Goal: Information Seeking & Learning: Learn about a topic

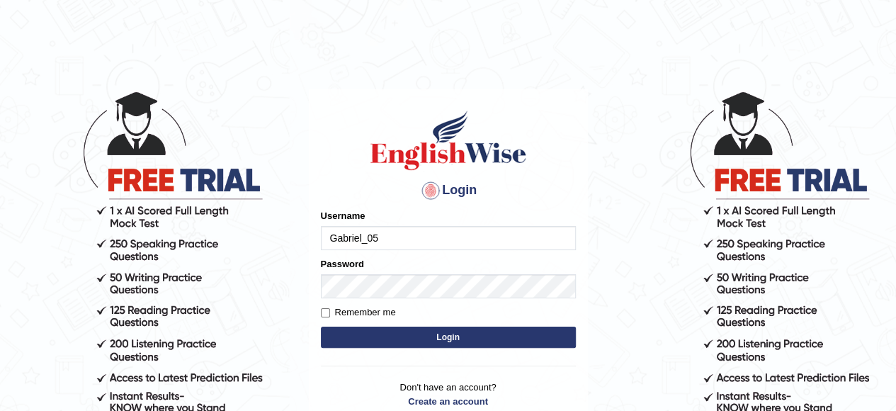
type input "Gabriel_05"
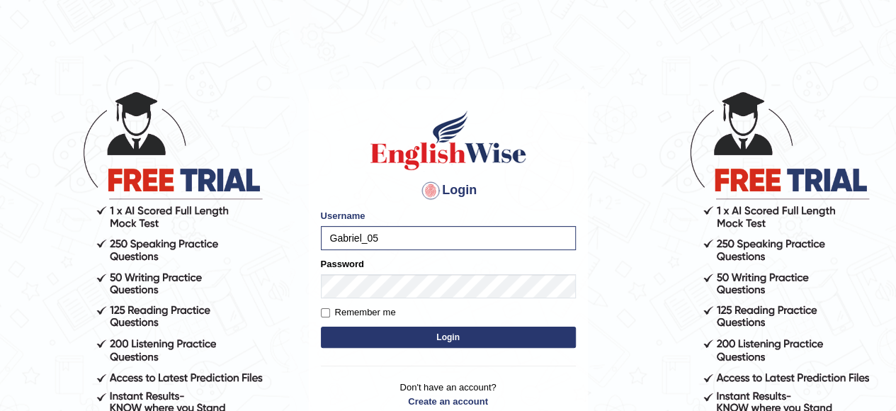
click at [418, 338] on button "Login" at bounding box center [448, 336] width 255 height 21
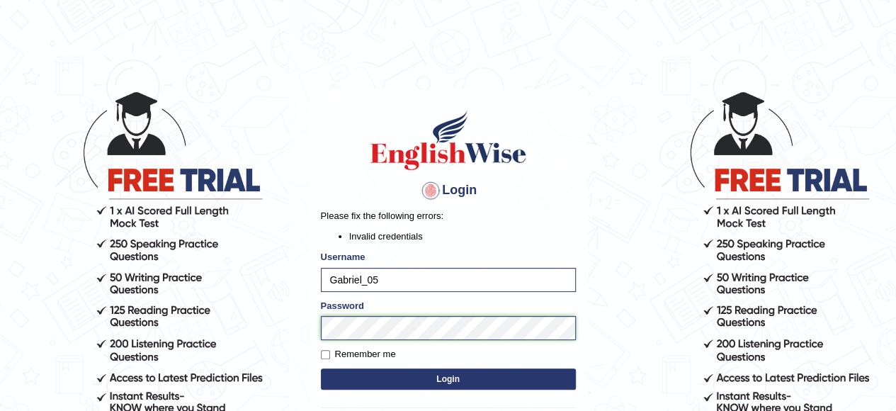
click at [321, 368] on button "Login" at bounding box center [448, 378] width 255 height 21
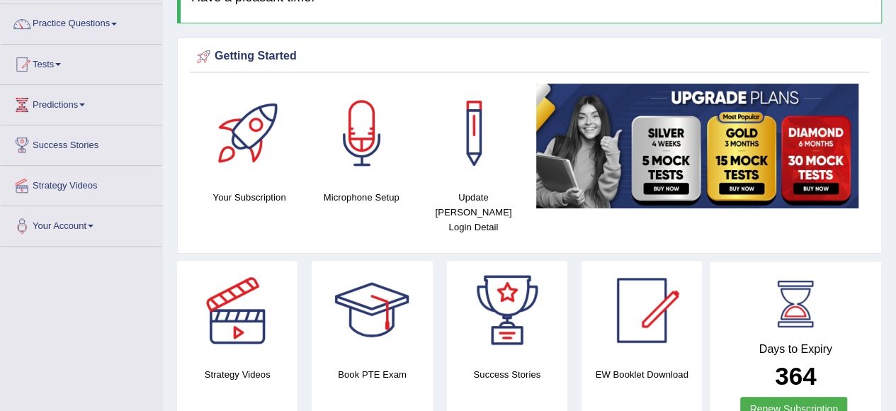
scroll to position [116, 0]
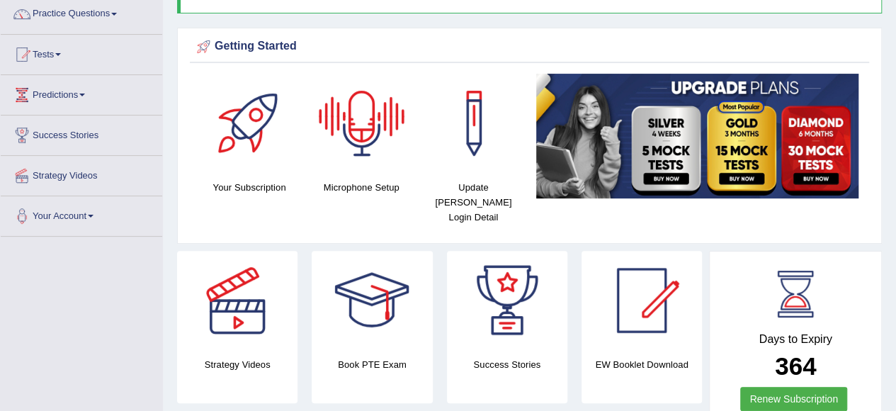
click at [391, 140] on div at bounding box center [361, 123] width 99 height 99
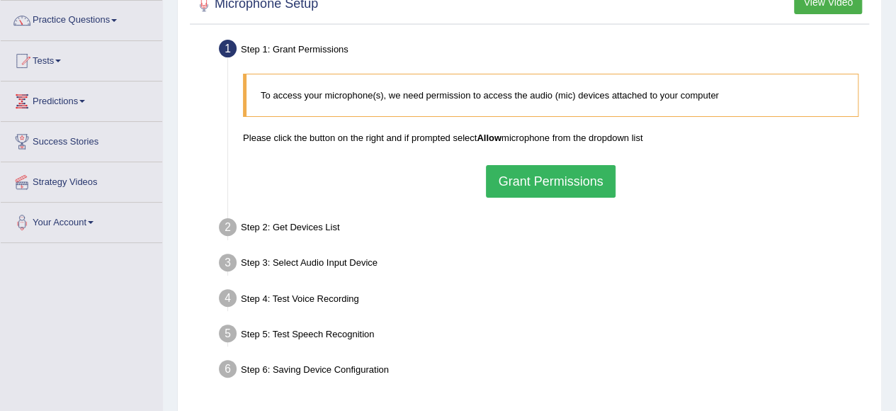
scroll to position [109, 0]
click at [565, 185] on button "Grant Permissions" at bounding box center [550, 182] width 129 height 33
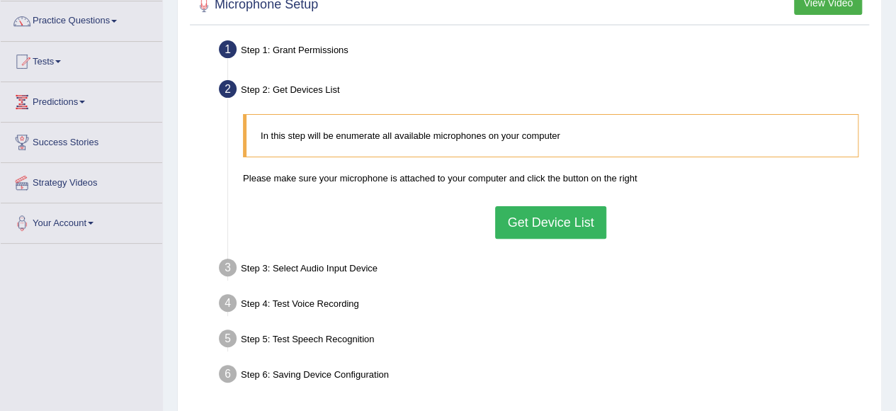
click at [518, 223] on button "Get Device List" at bounding box center [550, 222] width 110 height 33
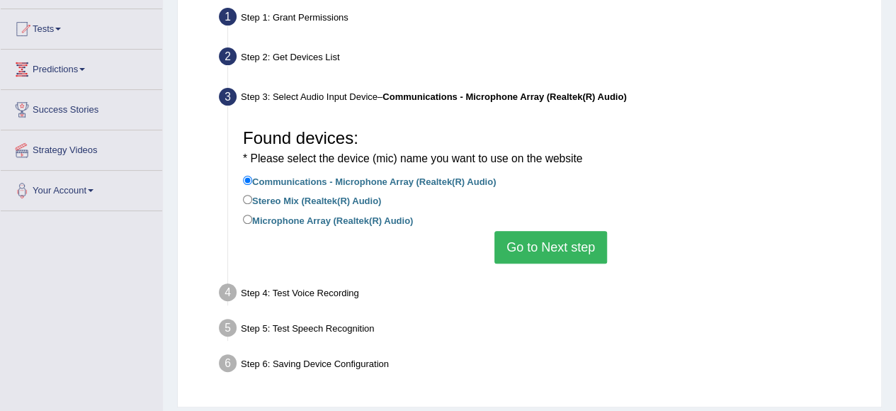
scroll to position [145, 0]
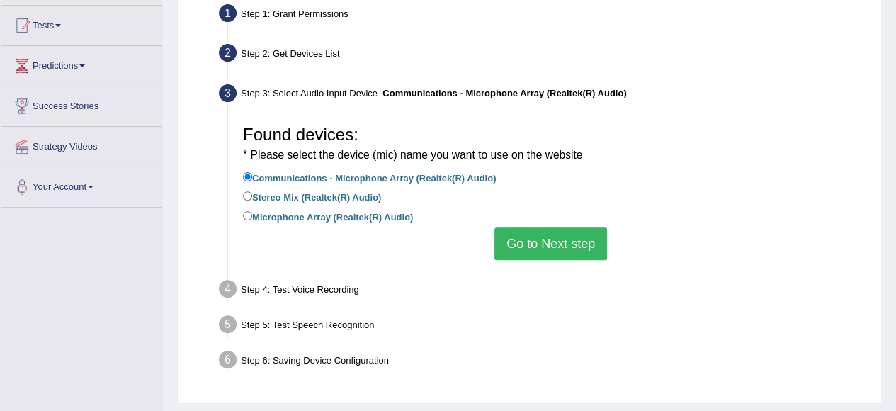
click at [535, 254] on button "Go to Next step" at bounding box center [550, 243] width 113 height 33
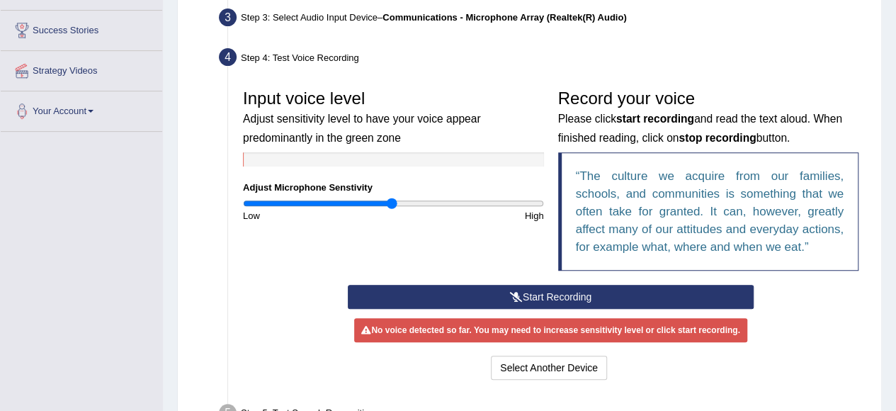
scroll to position [226, 0]
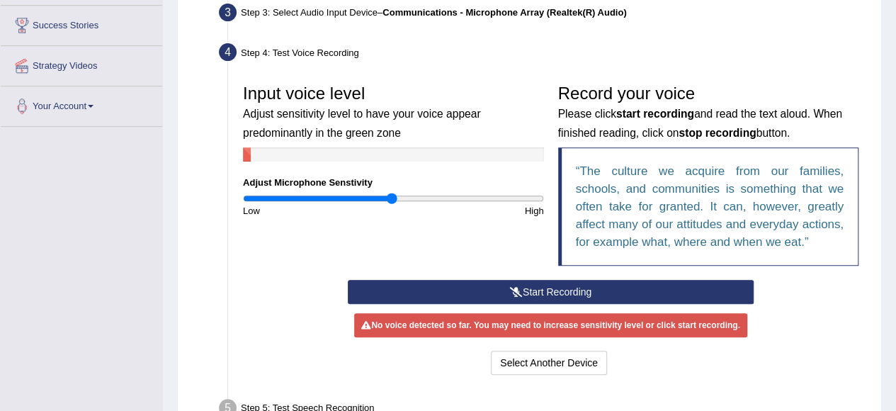
click at [541, 294] on button "Start Recording" at bounding box center [551, 292] width 406 height 24
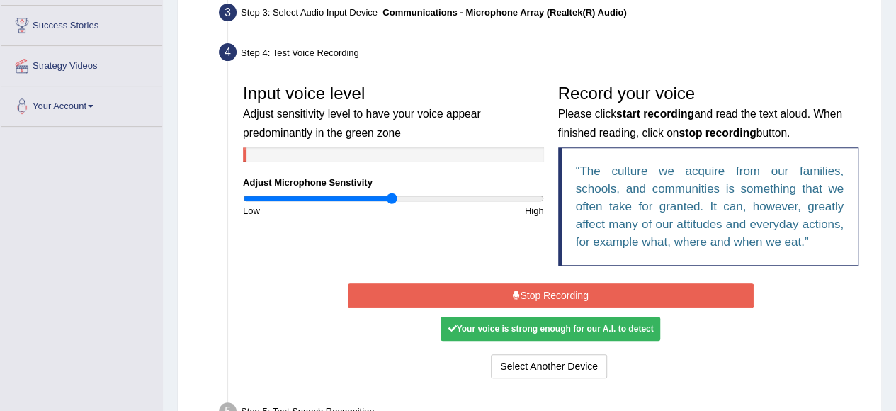
click at [541, 294] on button "Stop Recording" at bounding box center [551, 295] width 406 height 24
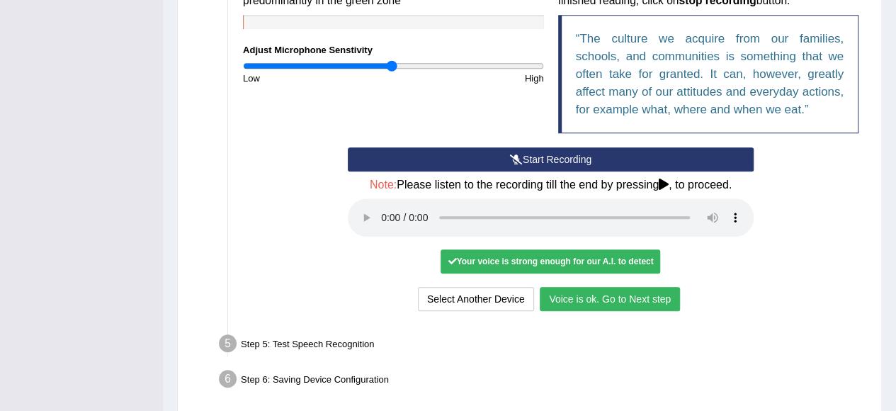
scroll to position [359, 0]
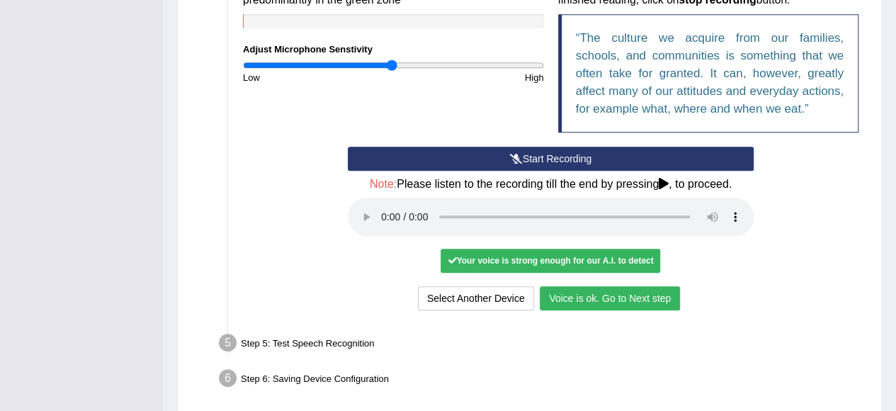
click at [607, 294] on button "Voice is ok. Go to Next step" at bounding box center [610, 298] width 140 height 24
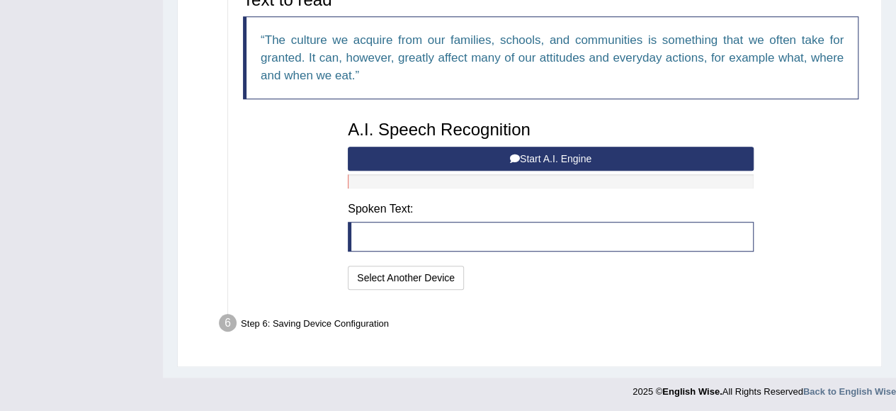
scroll to position [358, 0]
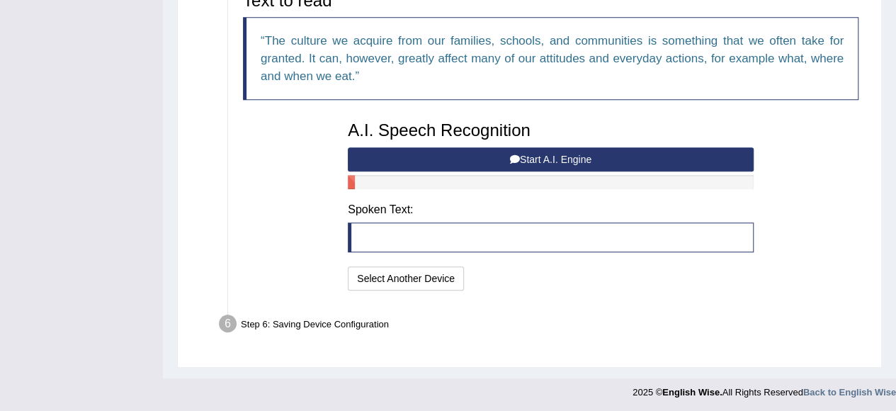
click at [544, 152] on button "Start A.I. Engine" at bounding box center [551, 159] width 406 height 24
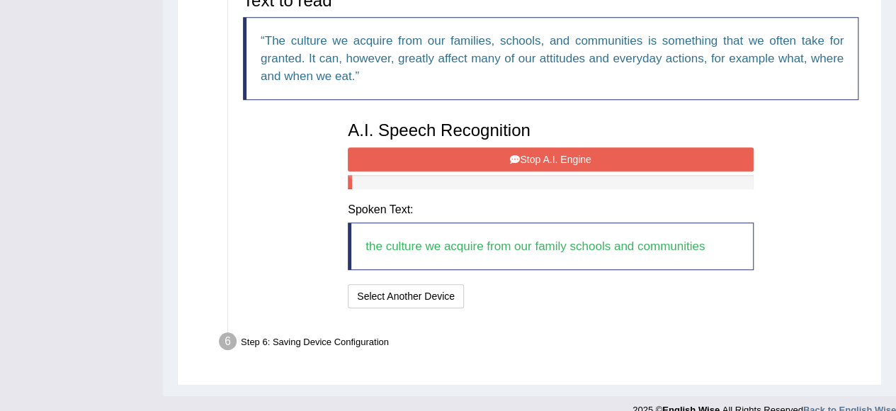
click at [530, 150] on button "Stop A.I. Engine" at bounding box center [551, 159] width 406 height 24
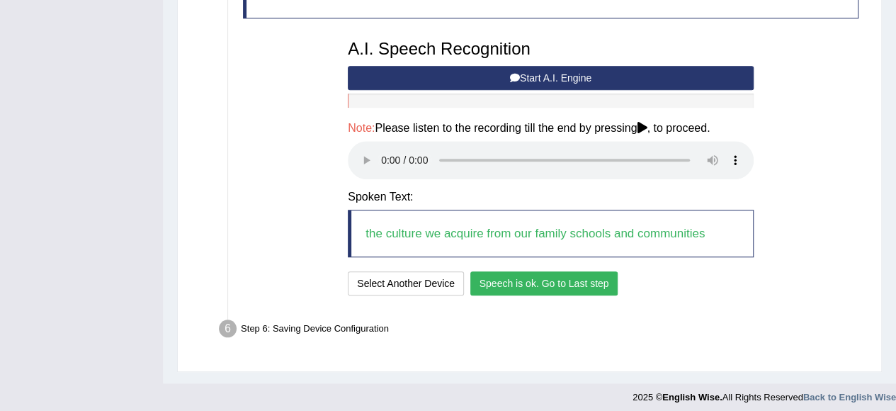
scroll to position [445, 0]
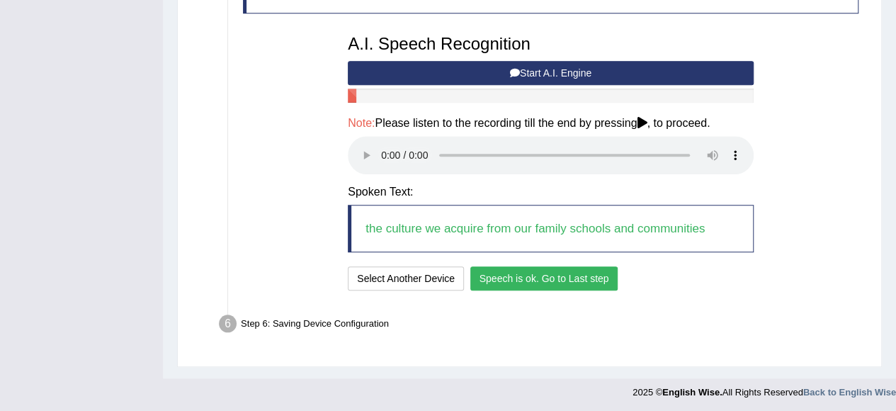
click at [551, 275] on button "Speech is ok. Go to Last step" at bounding box center [544, 278] width 148 height 24
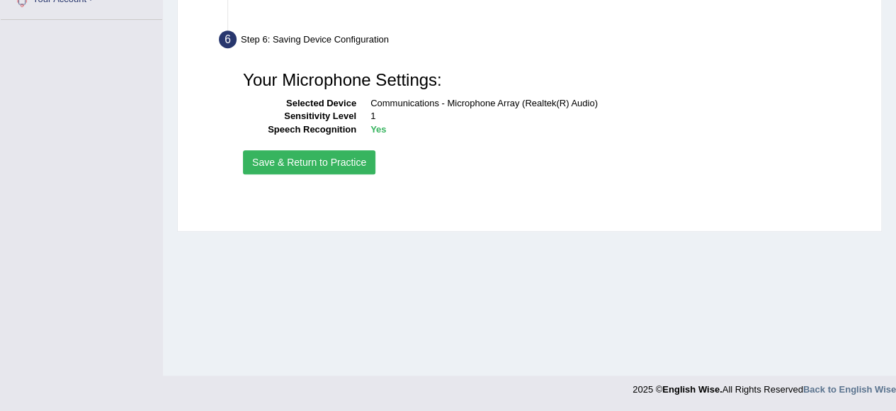
scroll to position [333, 0]
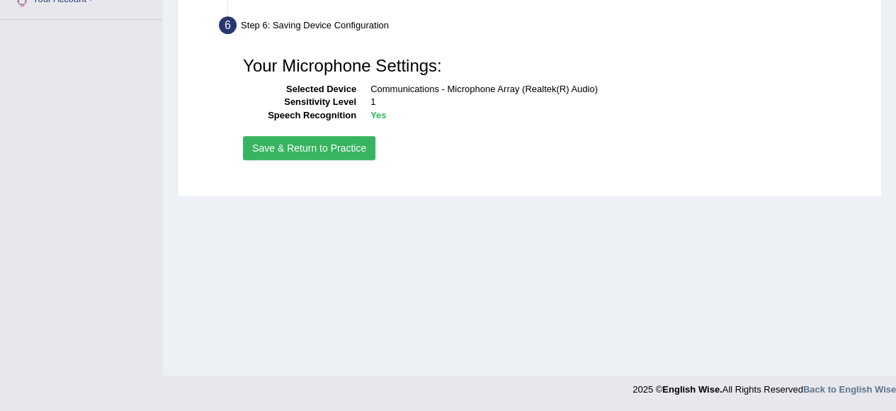
click at [305, 145] on button "Save & Return to Practice" at bounding box center [309, 148] width 132 height 24
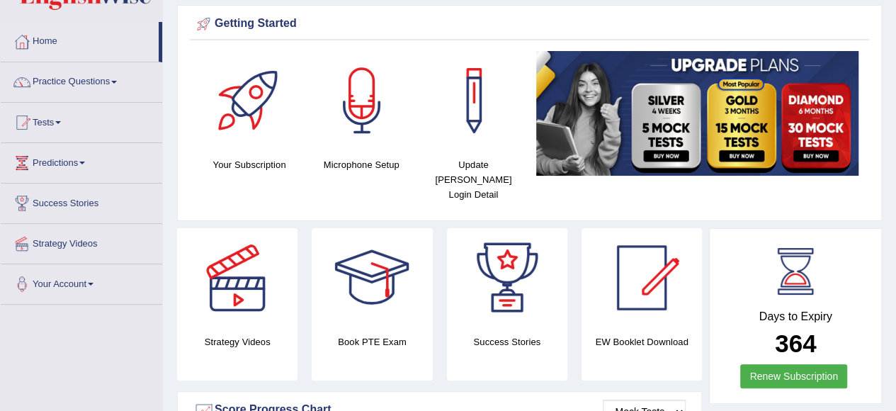
scroll to position [50, 0]
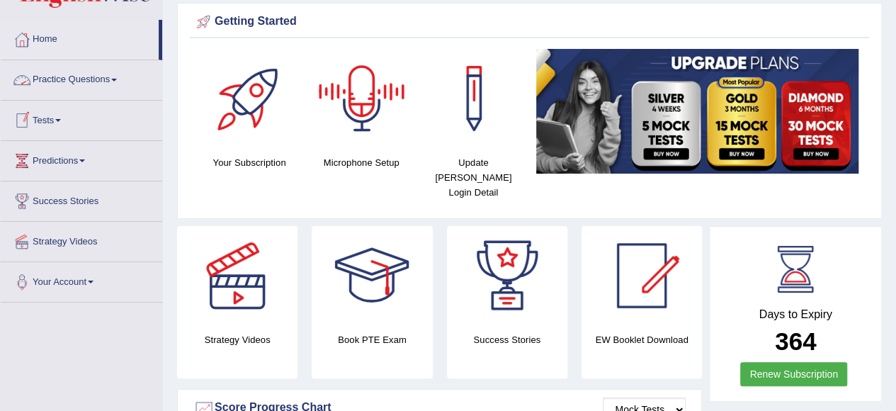
click at [53, 86] on link "Practice Questions" at bounding box center [81, 77] width 161 height 35
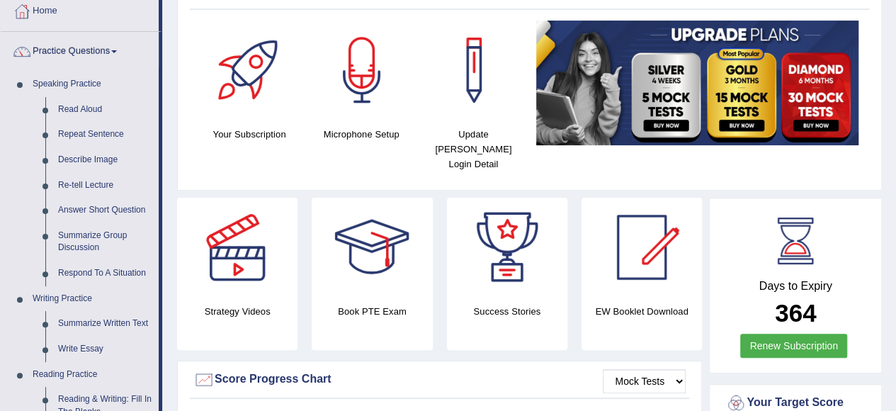
scroll to position [84, 0]
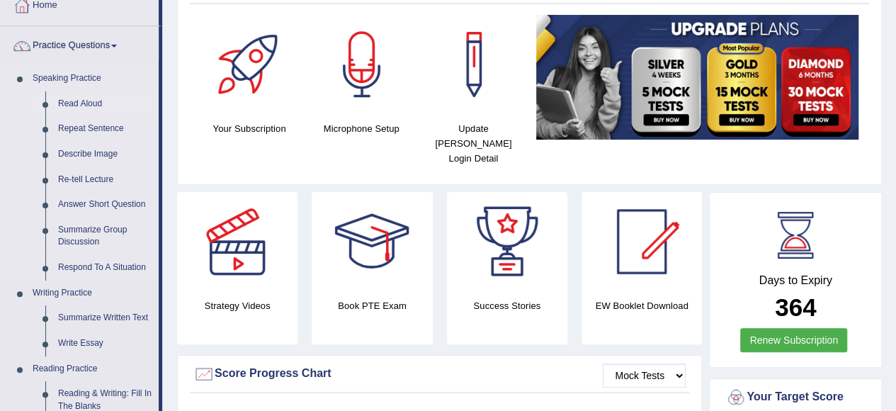
click at [56, 98] on link "Read Aloud" at bounding box center [105, 103] width 107 height 25
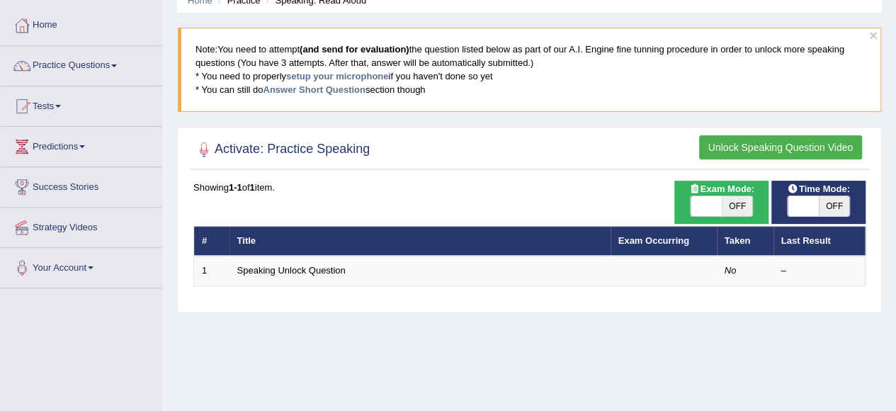
scroll to position [89, 0]
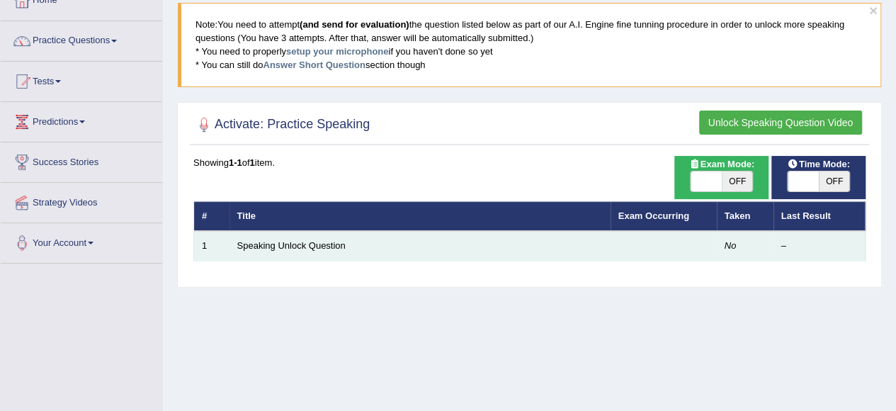
click at [567, 239] on td "Speaking Unlock Question" at bounding box center [419, 246] width 381 height 30
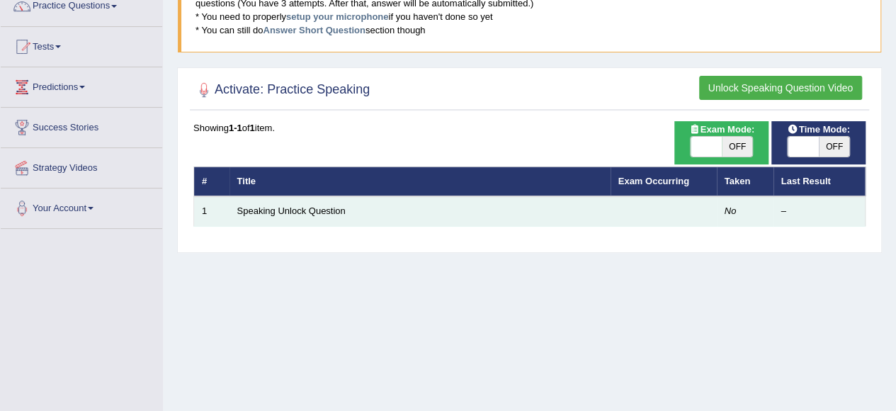
scroll to position [123, 0]
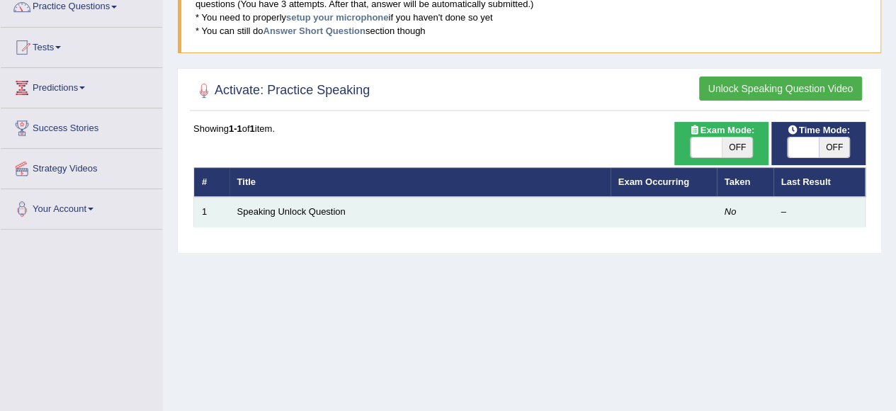
click at [575, 209] on td "Speaking Unlock Question" at bounding box center [419, 212] width 381 height 30
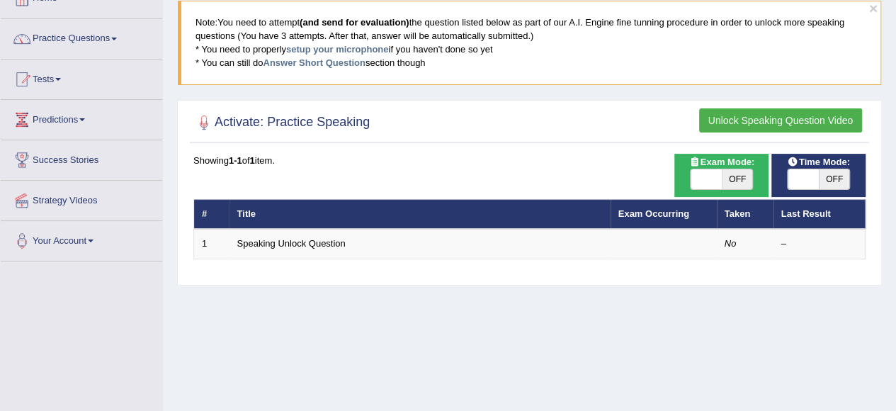
scroll to position [81, 0]
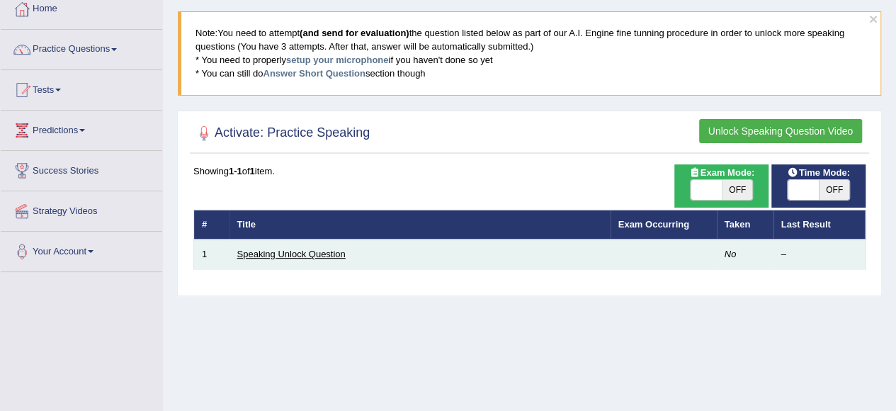
click at [249, 251] on link "Speaking Unlock Question" at bounding box center [291, 254] width 108 height 11
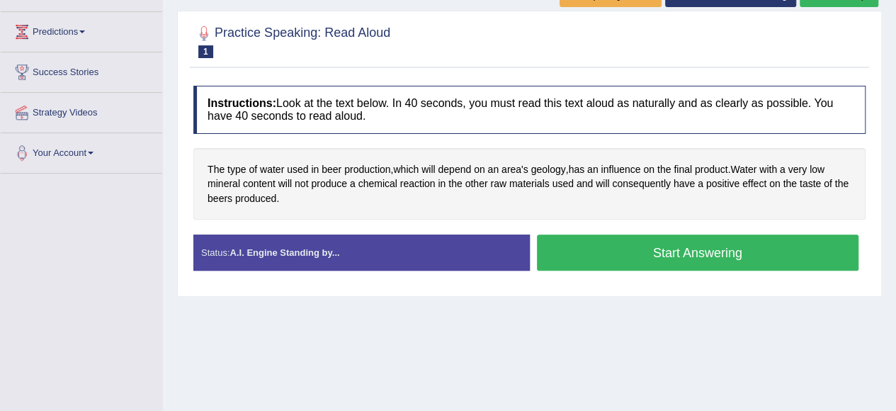
scroll to position [180, 0]
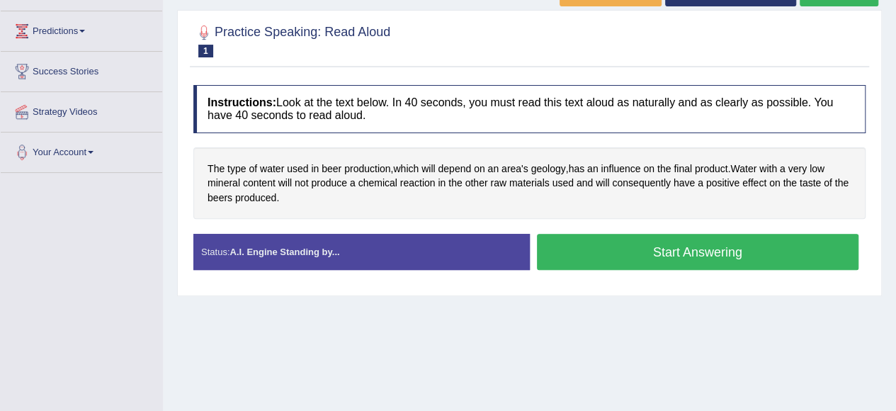
click at [613, 255] on button "Start Answering" at bounding box center [698, 252] width 322 height 36
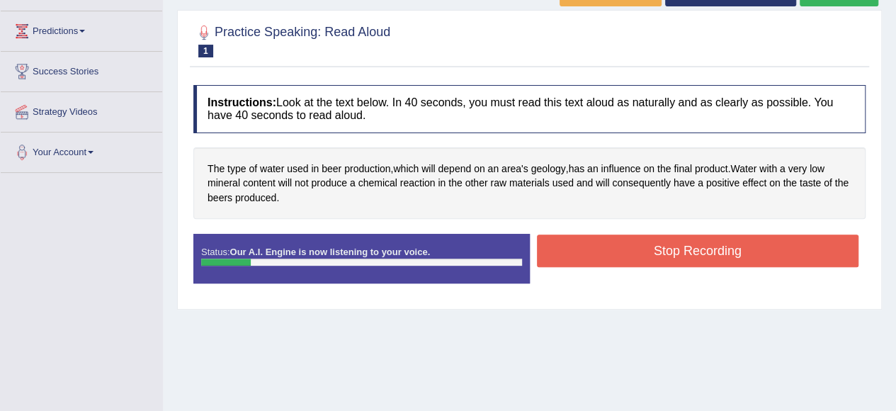
click at [613, 255] on button "Stop Recording" at bounding box center [698, 250] width 322 height 33
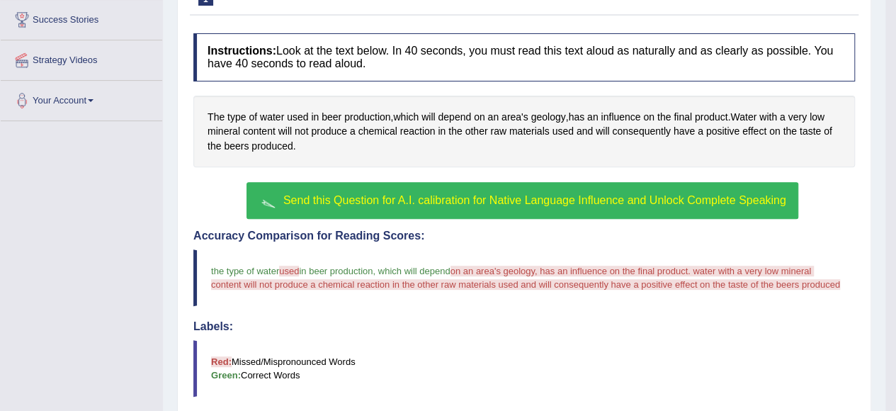
scroll to position [230, 0]
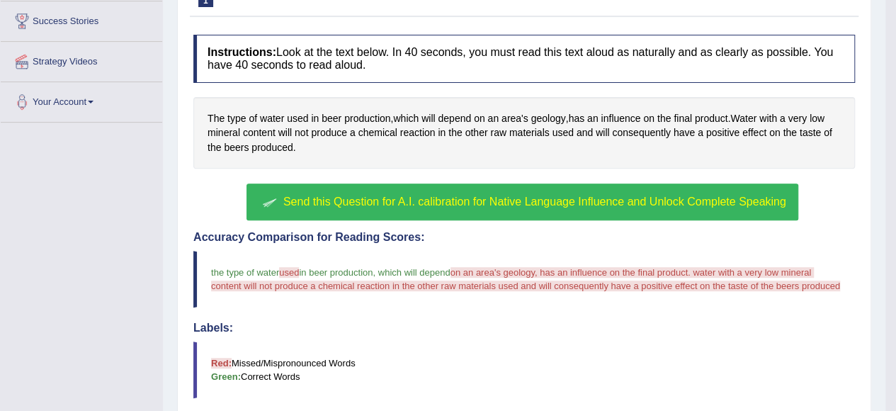
click at [642, 208] on button "Send this Question for A.I. calibration for Native Language Influence and Unloc…" at bounding box center [521, 201] width 551 height 37
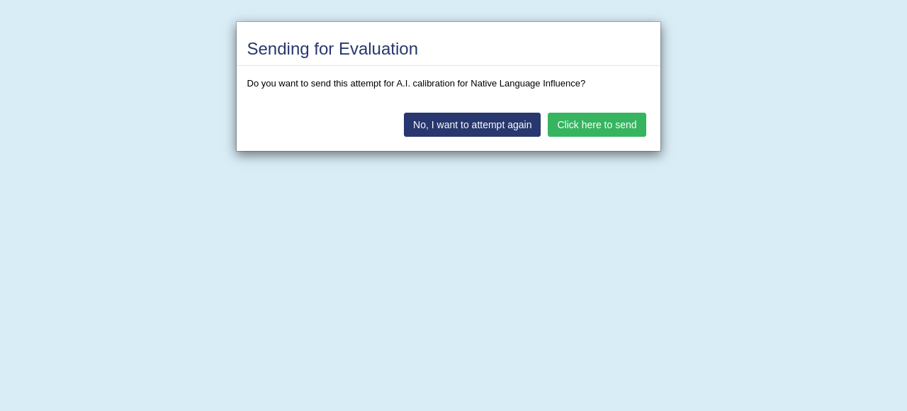
click at [598, 125] on button "Click here to send" at bounding box center [596, 125] width 98 height 24
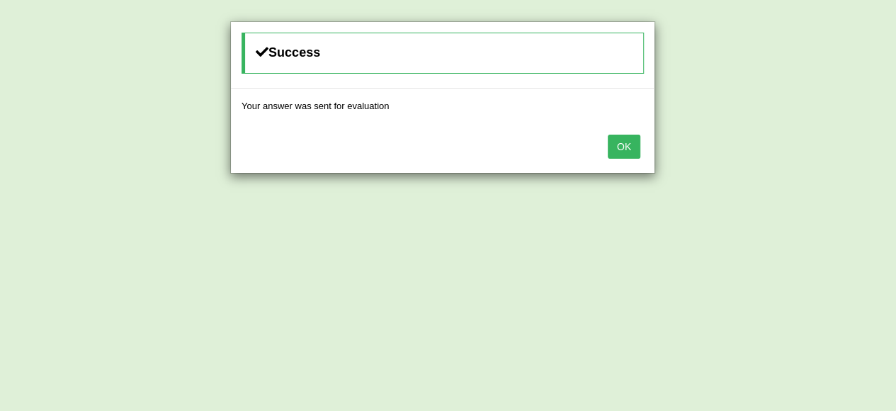
click at [623, 141] on button "OK" at bounding box center [624, 147] width 33 height 24
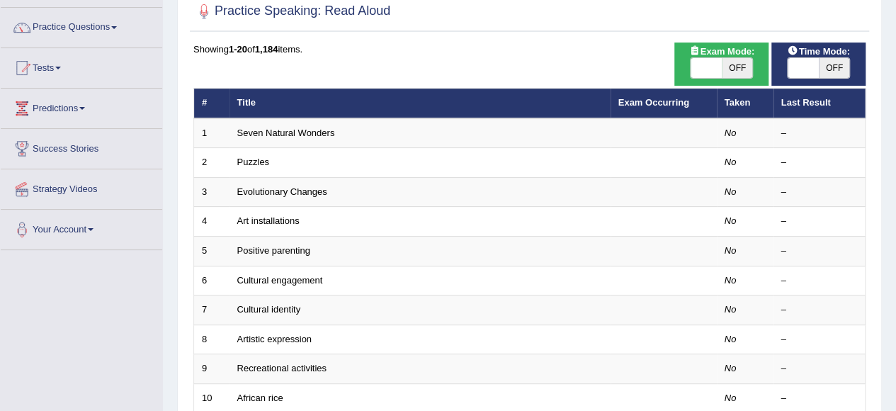
scroll to position [102, 0]
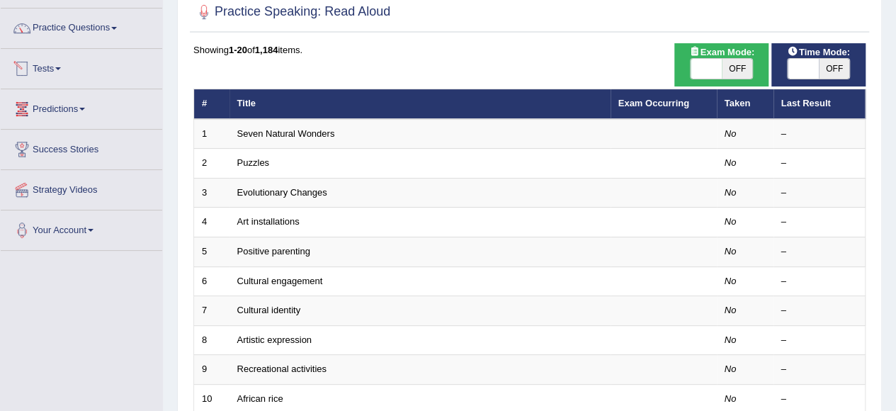
click at [57, 60] on link "Tests" at bounding box center [81, 66] width 161 height 35
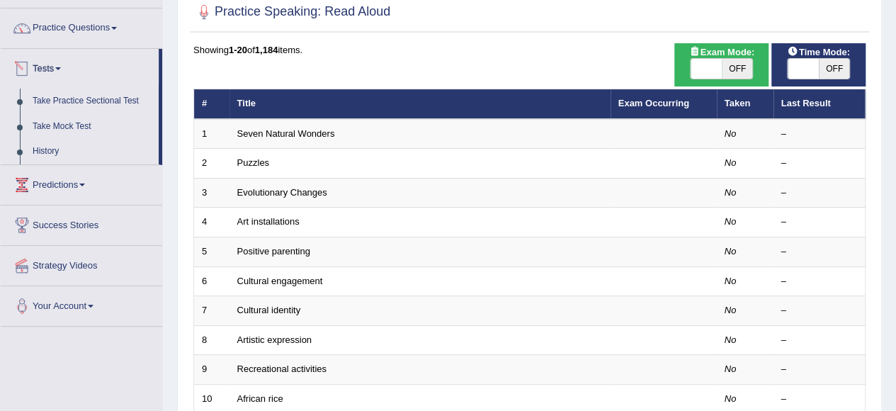
click at [57, 67] on link "Tests" at bounding box center [80, 66] width 158 height 35
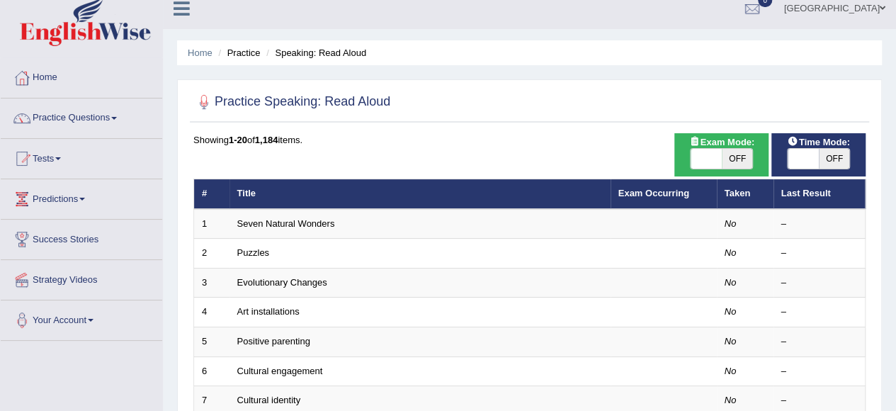
scroll to position [13, 0]
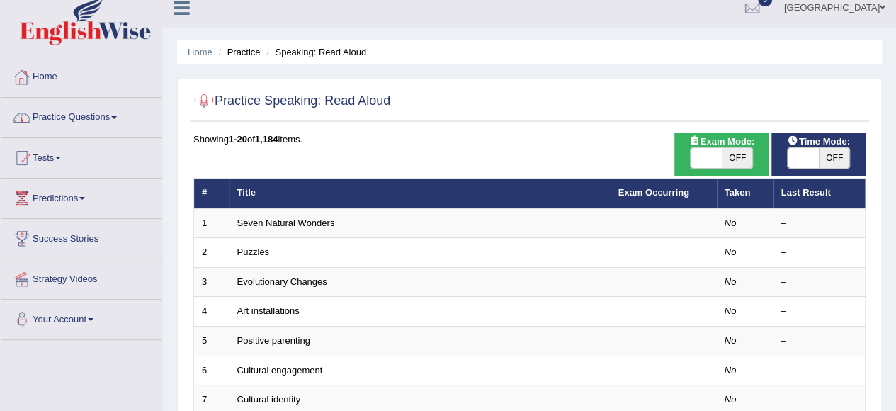
click at [61, 69] on link "Home" at bounding box center [81, 74] width 161 height 35
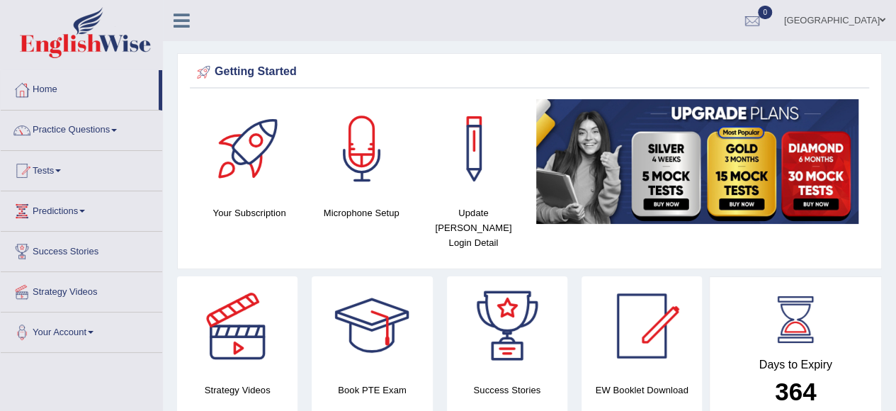
click at [867, 23] on link "[GEOGRAPHIC_DATA]" at bounding box center [834, 18] width 123 height 37
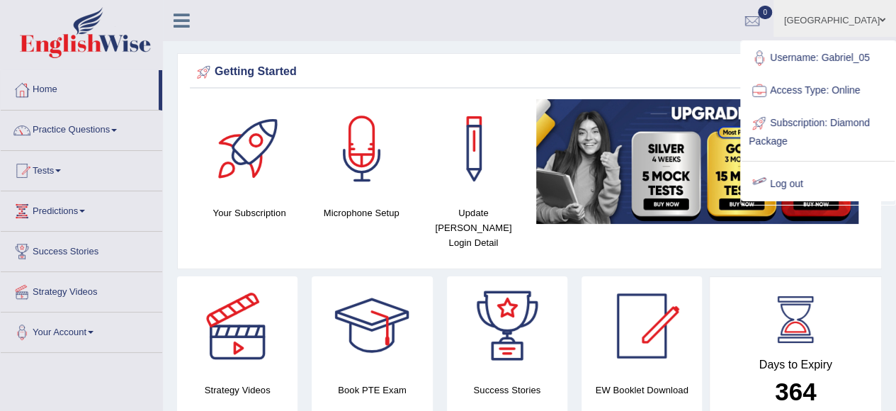
click at [793, 176] on link "Log out" at bounding box center [817, 184] width 153 height 33
